Goal: Task Accomplishment & Management: Use online tool/utility

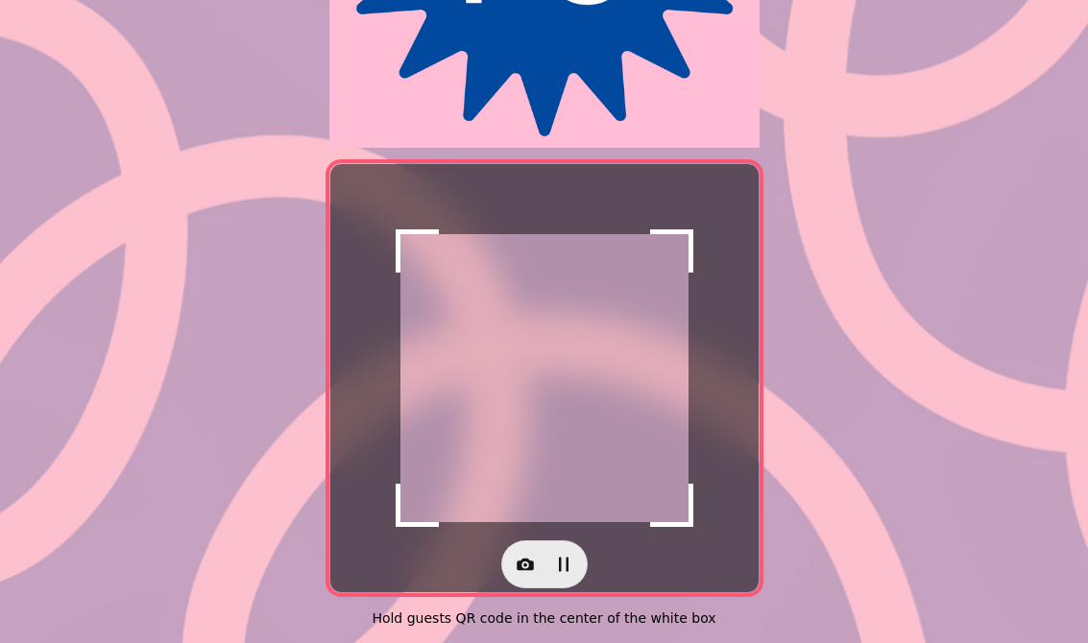
scroll to position [363, 0]
click at [518, 559] on icon "button" at bounding box center [525, 565] width 17 height 12
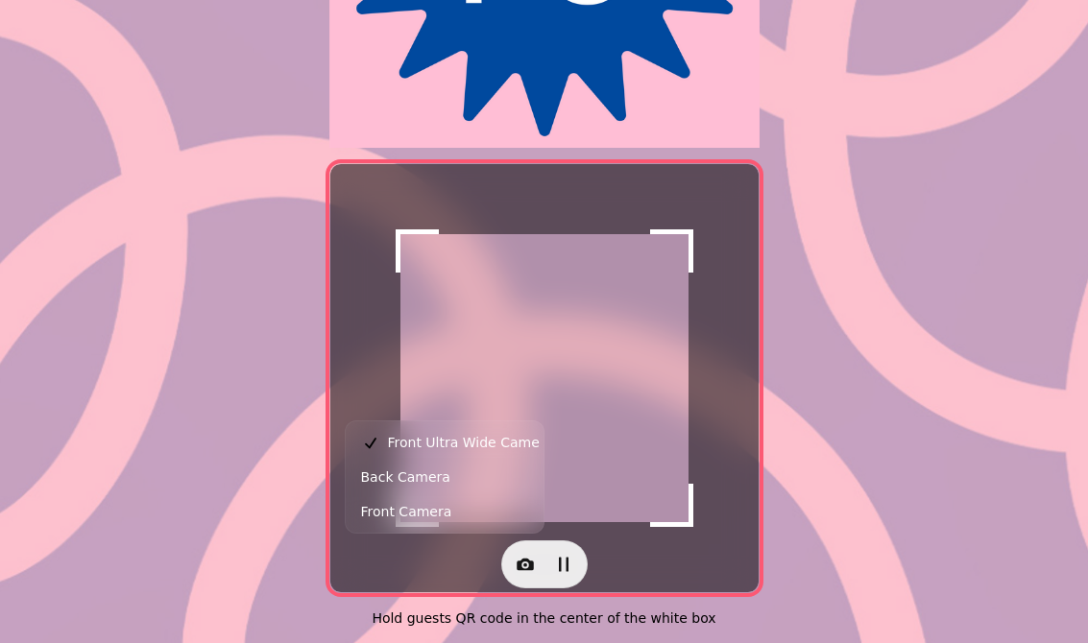
click at [452, 473] on button "Back Camera" at bounding box center [444, 477] width 190 height 35
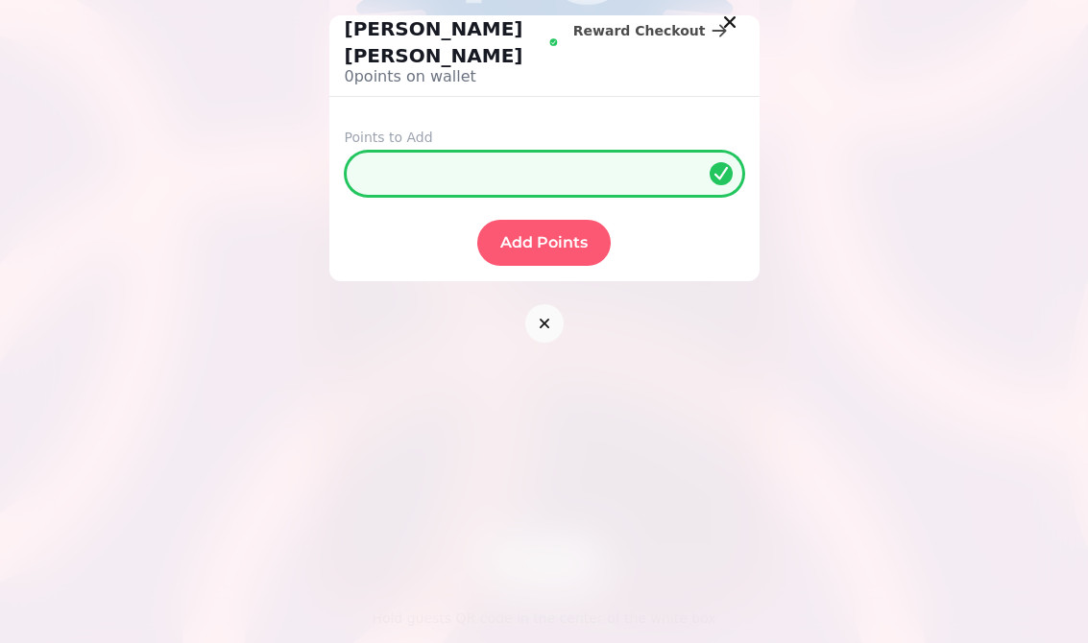
click at [653, 151] on input "*" at bounding box center [544, 174] width 399 height 46
type input "**"
click at [558, 235] on span "Add Points" at bounding box center [543, 242] width 87 height 15
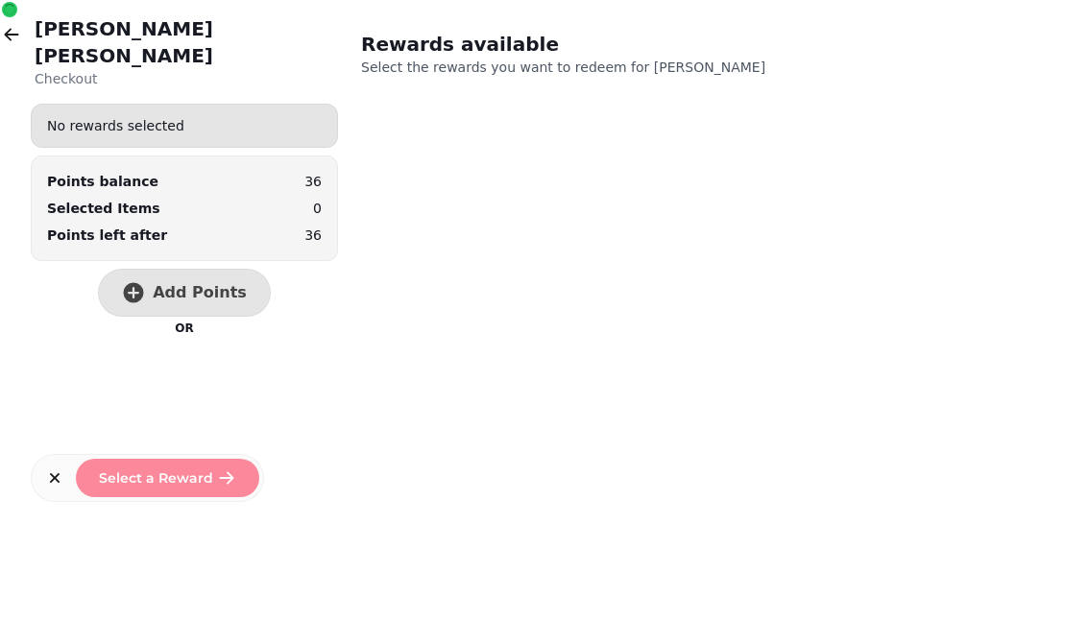
click at [207, 285] on span "Add Points" at bounding box center [200, 292] width 94 height 15
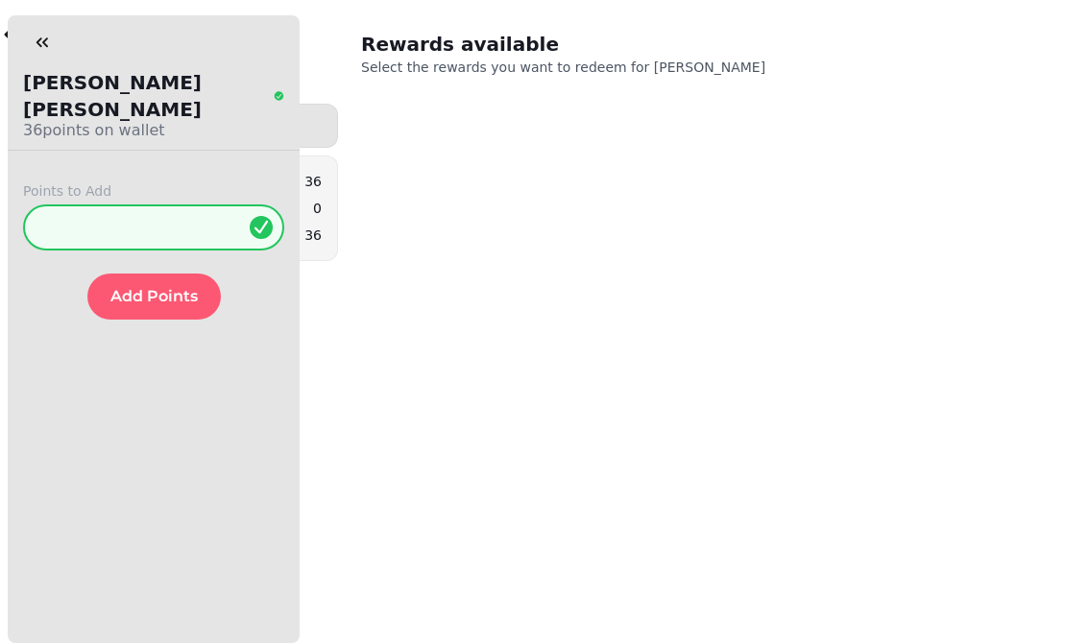
click at [475, 229] on div "Ruth Garrett Checkout No rewards selected Points balance 36 Selected Items 0 Po…" at bounding box center [544, 321] width 1088 height 643
click at [389, 111] on div "Ruth Garrett Checkout No rewards selected Points balance 36 Selected Items 0 Po…" at bounding box center [544, 321] width 1088 height 643
click at [37, 57] on button "button" at bounding box center [42, 42] width 38 height 38
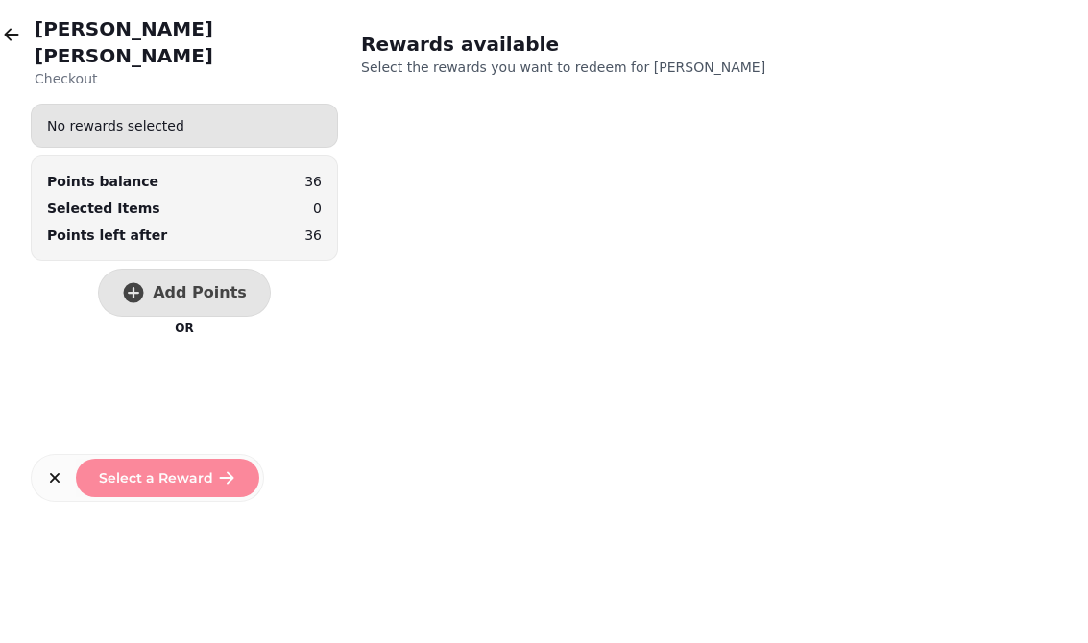
click at [30, 28] on button "button" at bounding box center [11, 34] width 38 height 38
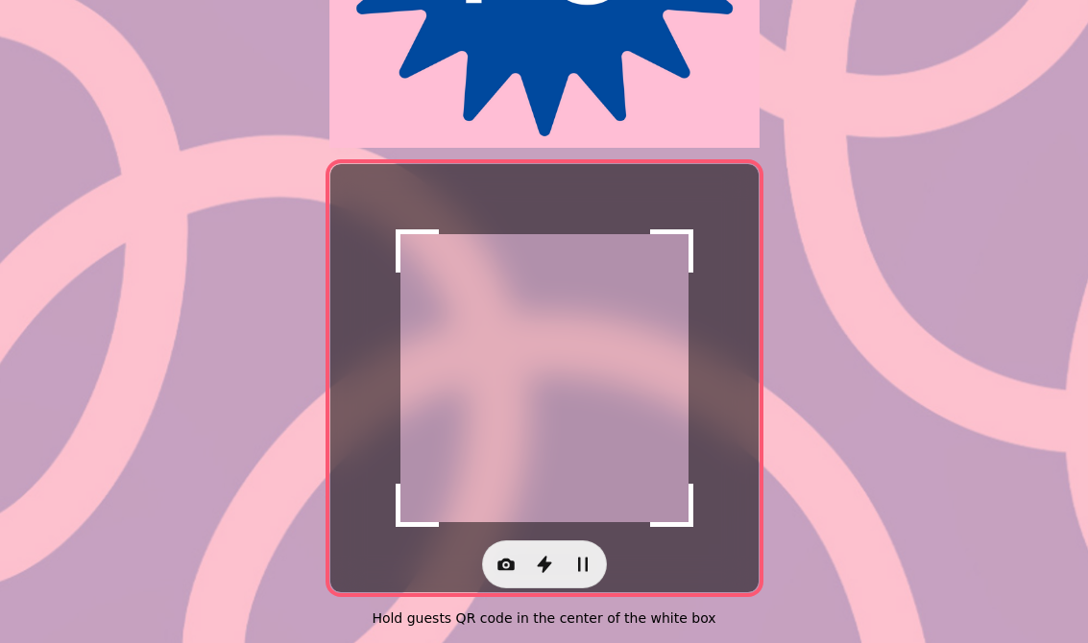
scroll to position [363, 0]
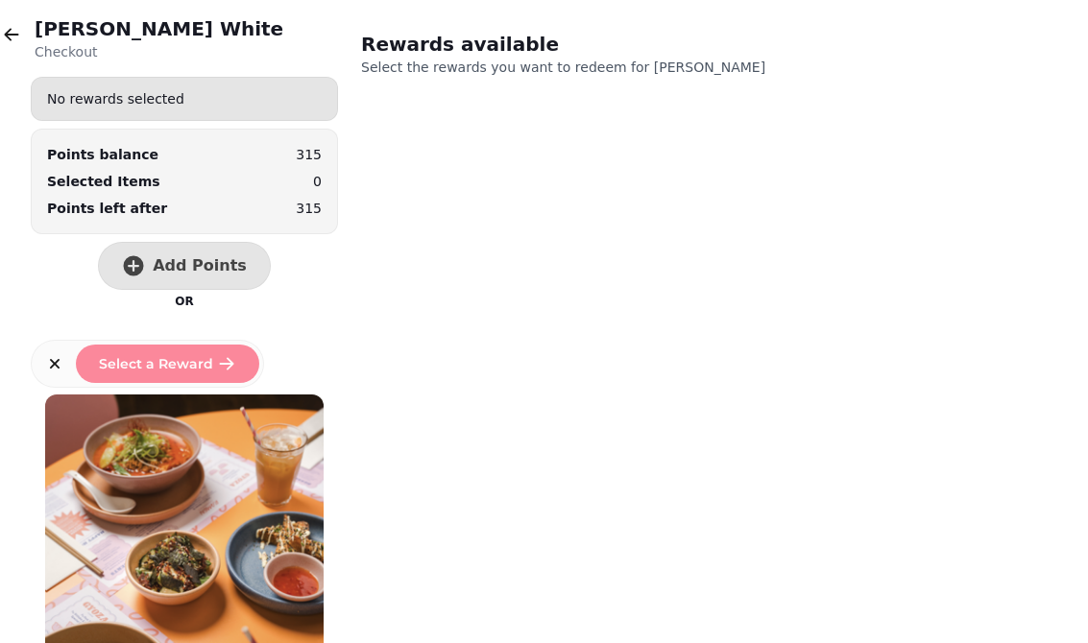
click at [212, 245] on button "Add Points" at bounding box center [184, 266] width 173 height 48
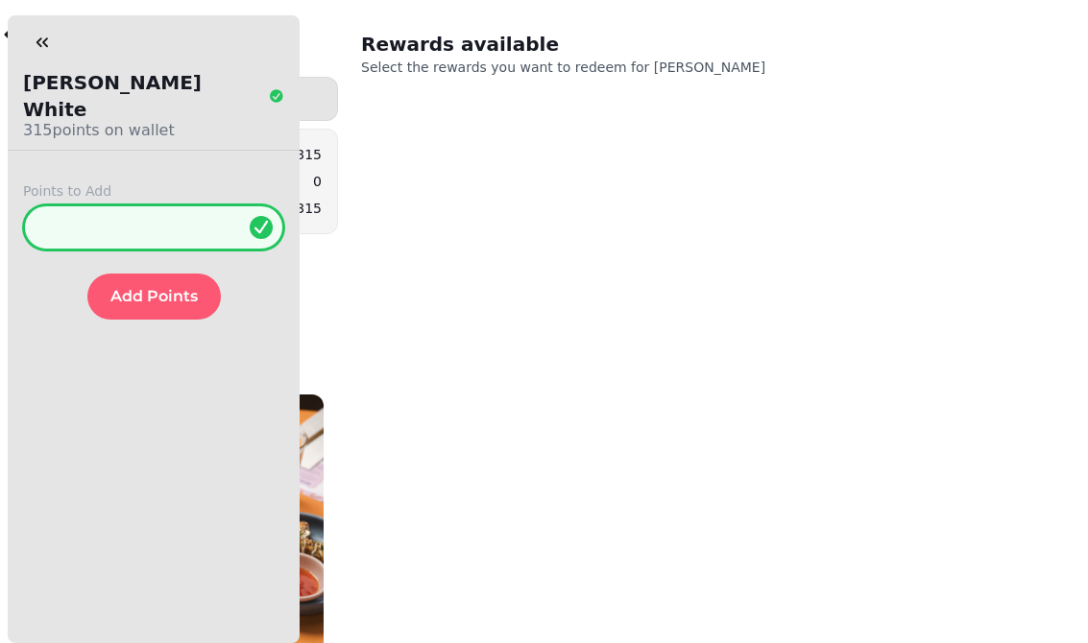
click at [173, 210] on input "*" at bounding box center [153, 227] width 261 height 46
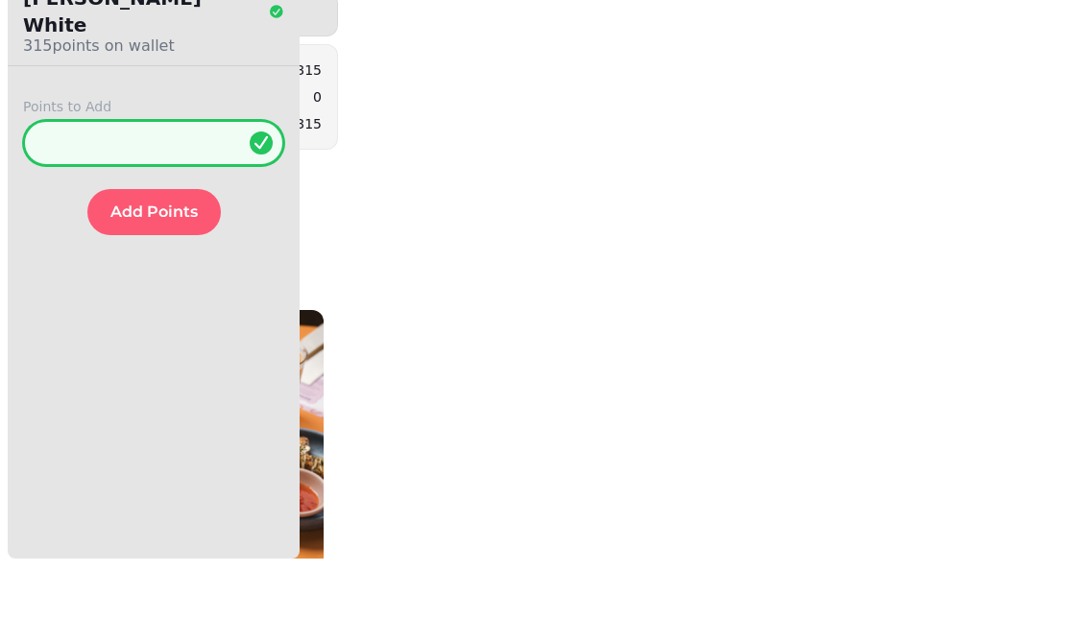
type input "**"
click at [187, 274] on button "Add Points" at bounding box center [153, 297] width 133 height 46
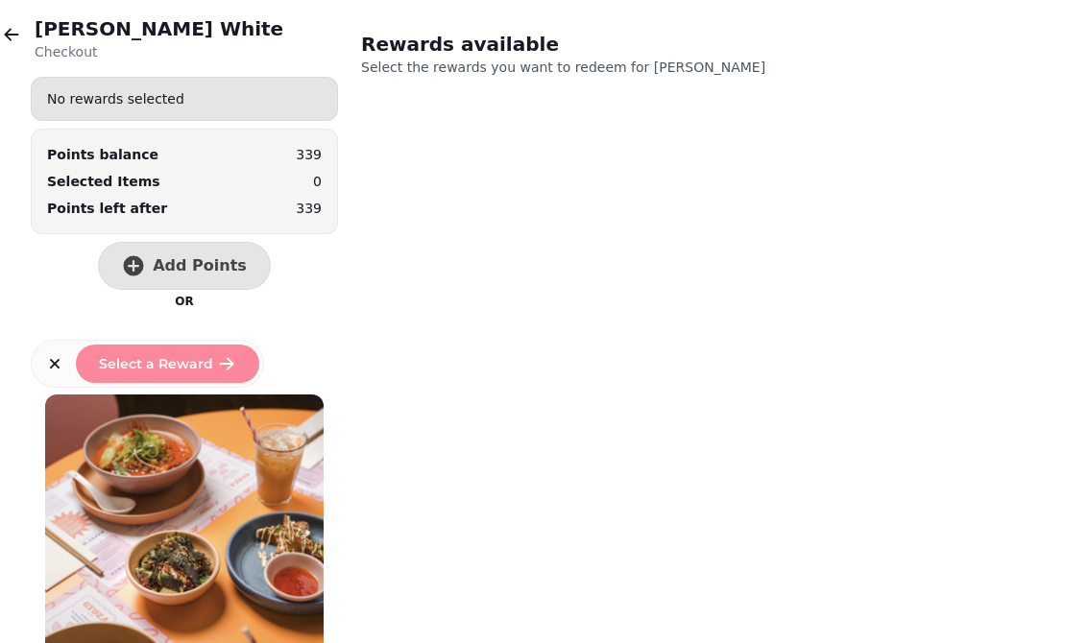
click at [49, 52] on p "Checkout" at bounding box center [159, 51] width 249 height 19
click at [17, 45] on button "button" at bounding box center [11, 34] width 38 height 38
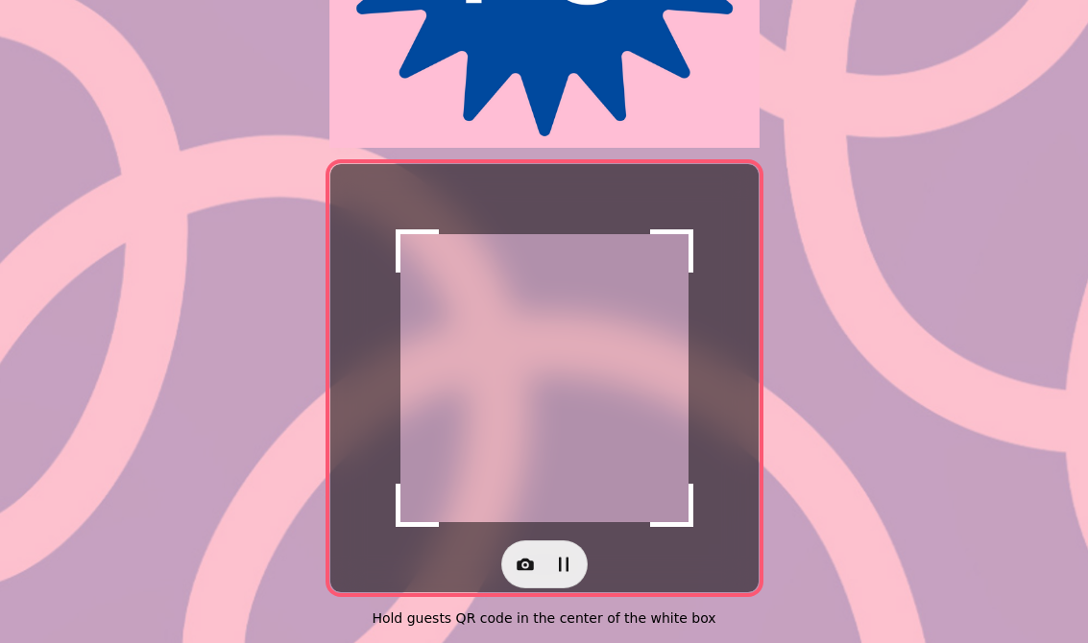
scroll to position [363, 0]
click at [531, 555] on icon "button" at bounding box center [525, 564] width 19 height 19
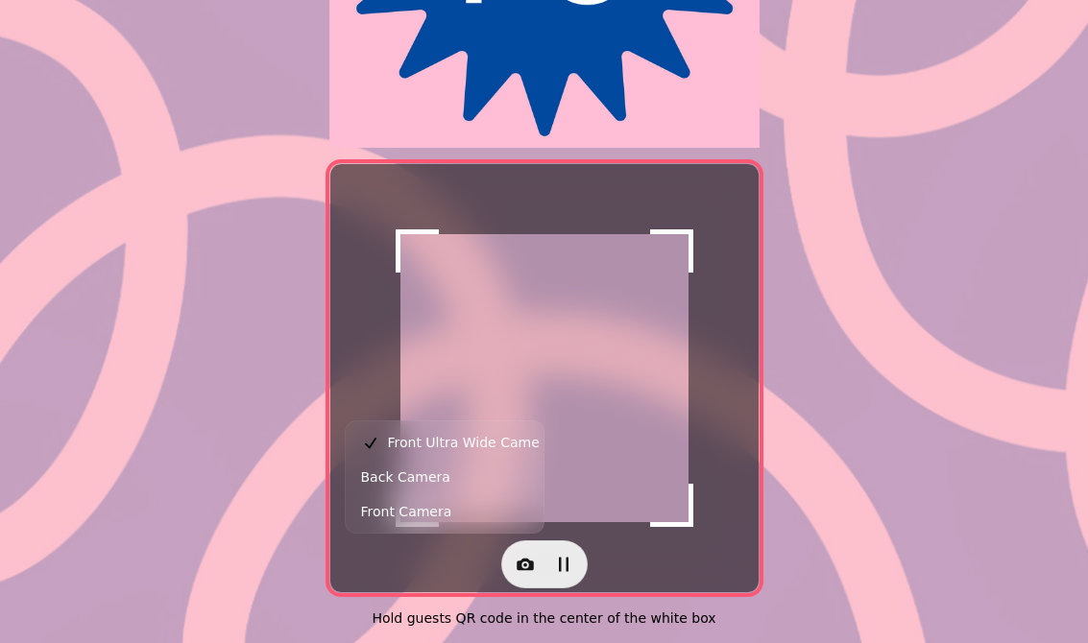
click at [430, 478] on span "Back Camera" at bounding box center [405, 477] width 89 height 23
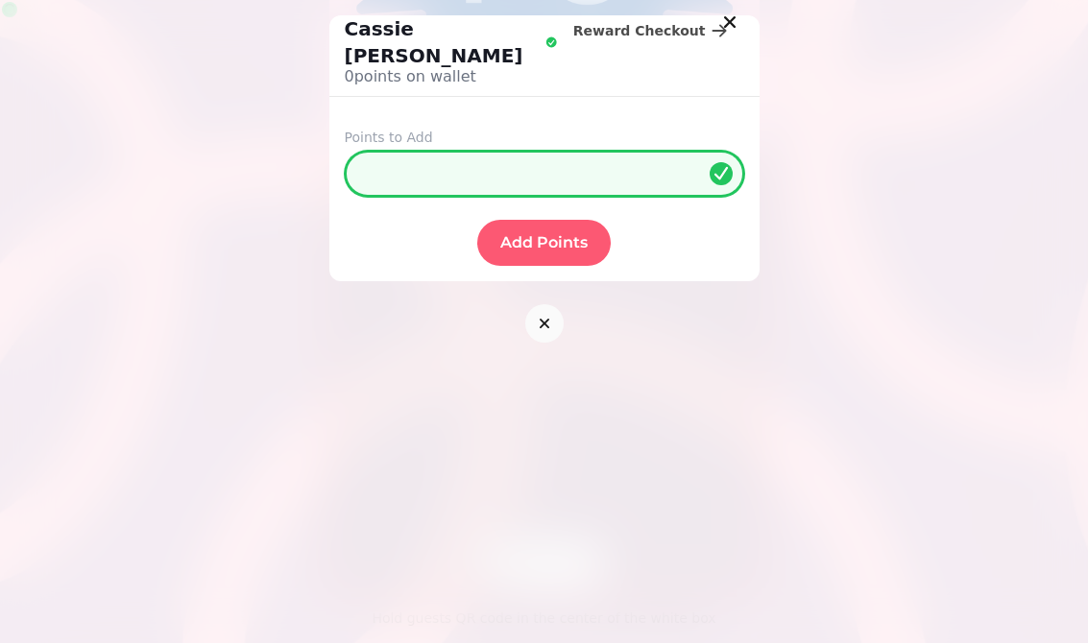
click at [609, 151] on input "*" at bounding box center [544, 174] width 399 height 46
type input "**"
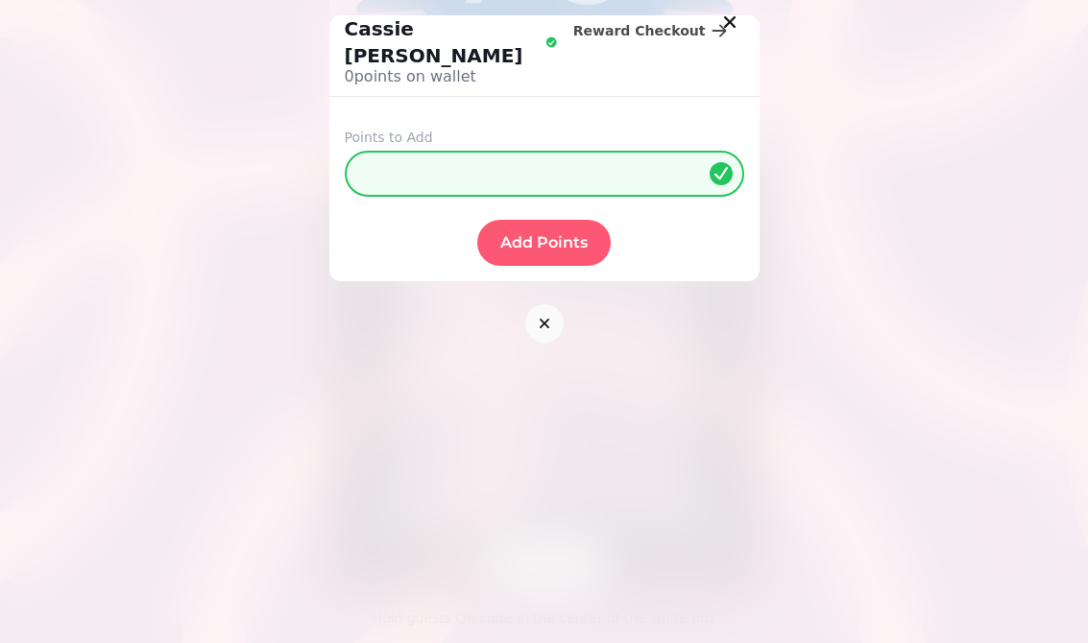
click at [524, 220] on button "Add Points" at bounding box center [543, 243] width 133 height 46
